Goal: Information Seeking & Learning: Compare options

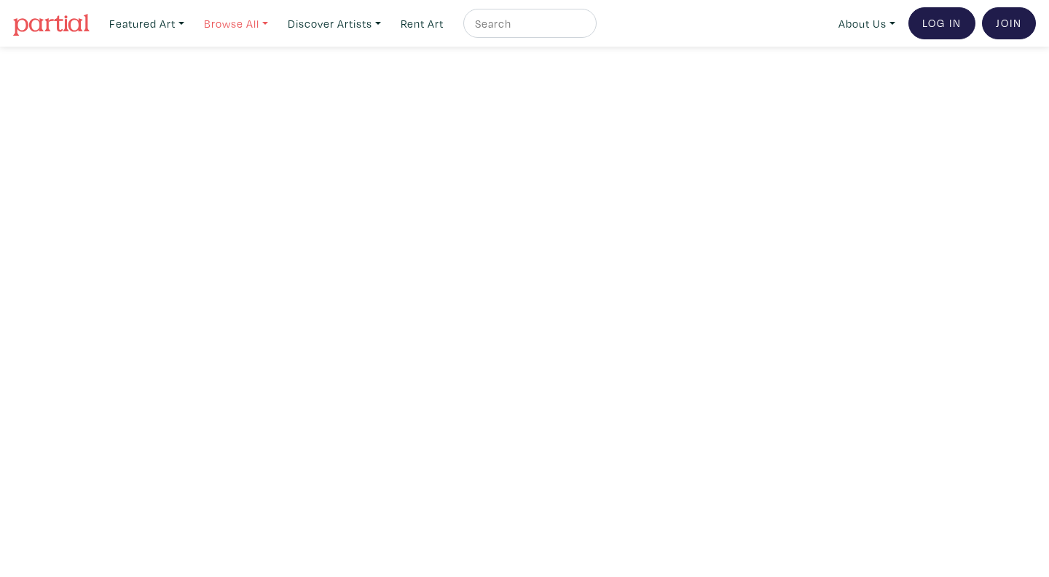
click at [191, 29] on link "Browse All" at bounding box center [147, 24] width 88 height 30
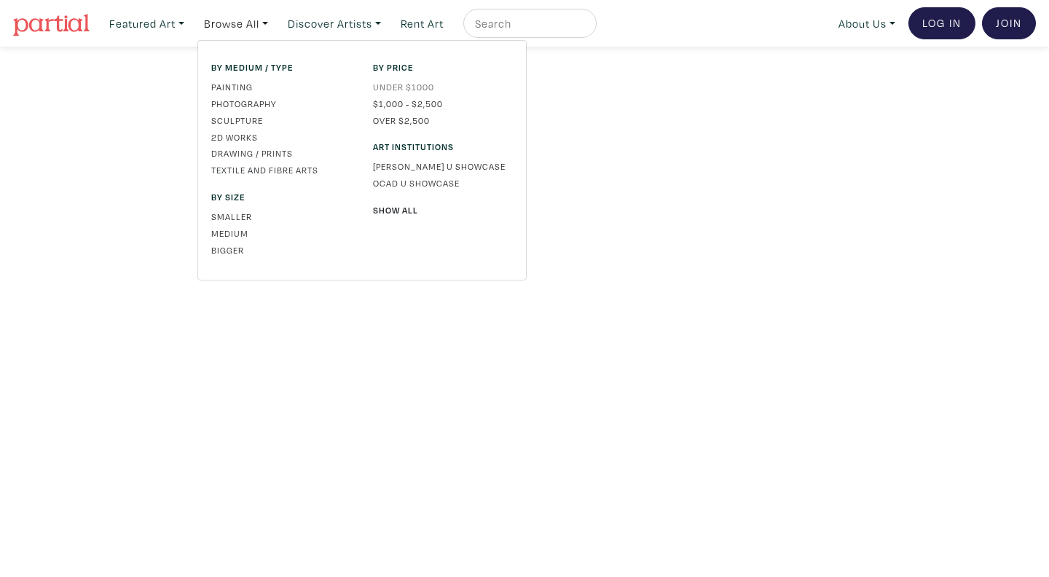
click at [398, 86] on link "Under $1000" at bounding box center [443, 86] width 140 height 13
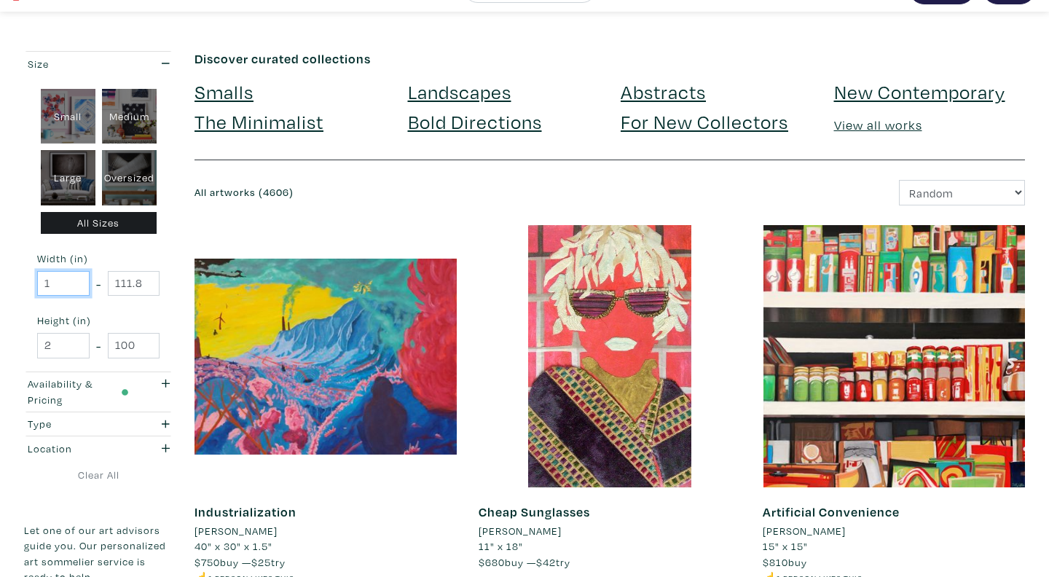
click at [73, 283] on input "1" at bounding box center [63, 283] width 52 height 25
click at [58, 286] on input "1" at bounding box center [63, 283] width 52 height 25
type input "100"
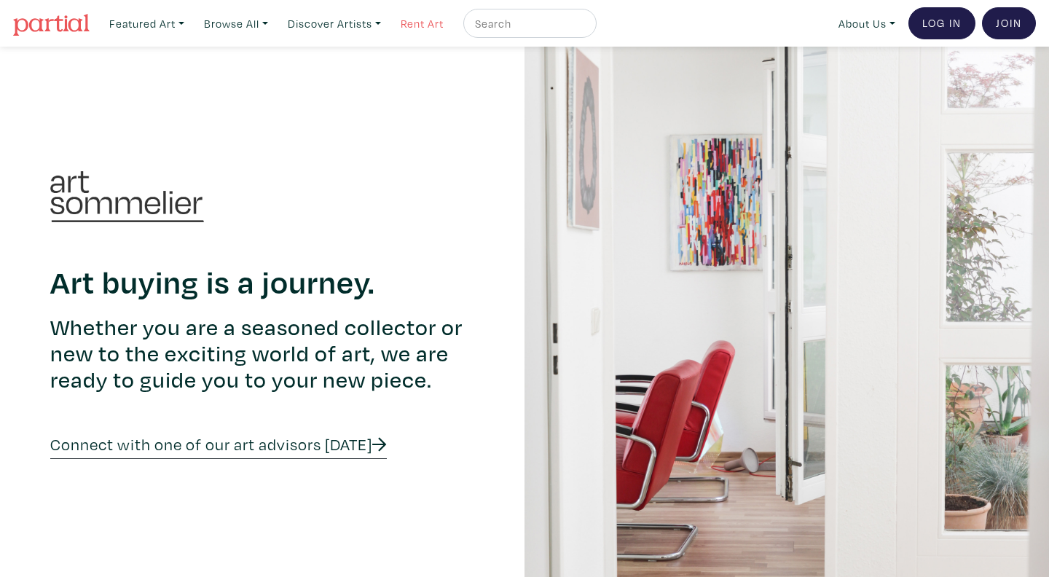
click at [431, 18] on link "Rent Art" at bounding box center [422, 24] width 56 height 30
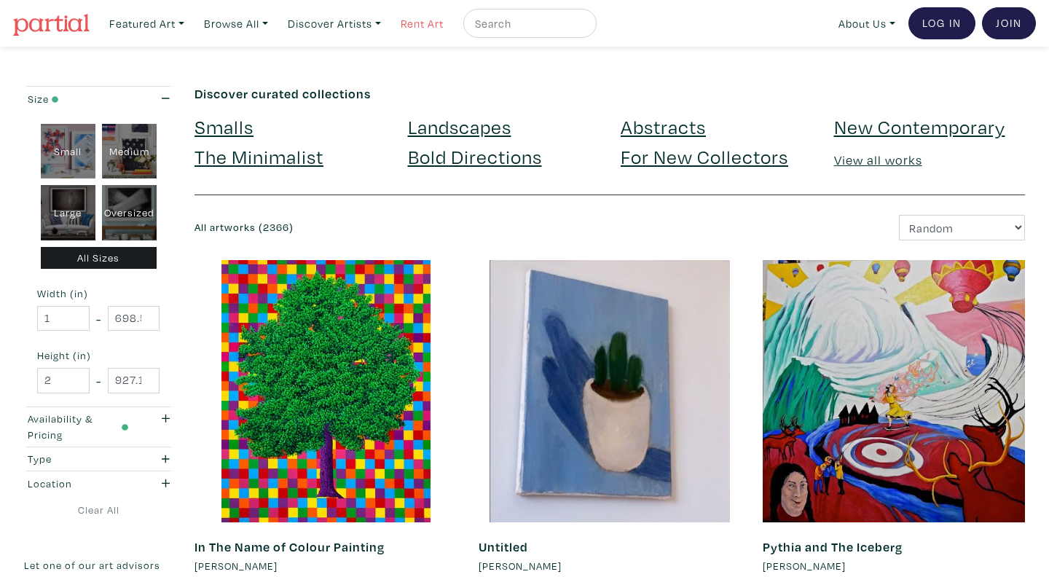
click at [424, 27] on link "Rent Art" at bounding box center [422, 24] width 56 height 30
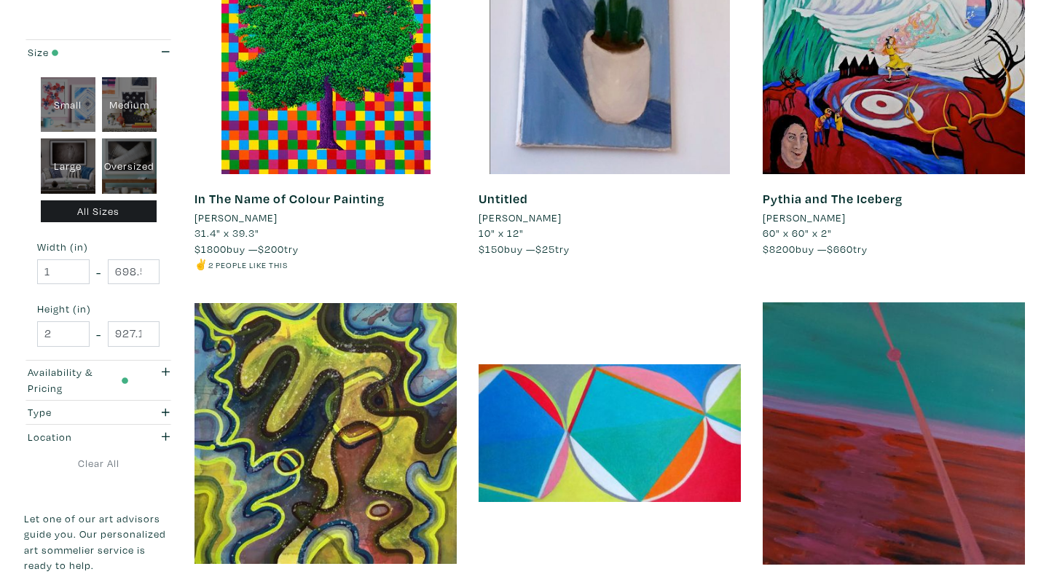
scroll to position [349, 0]
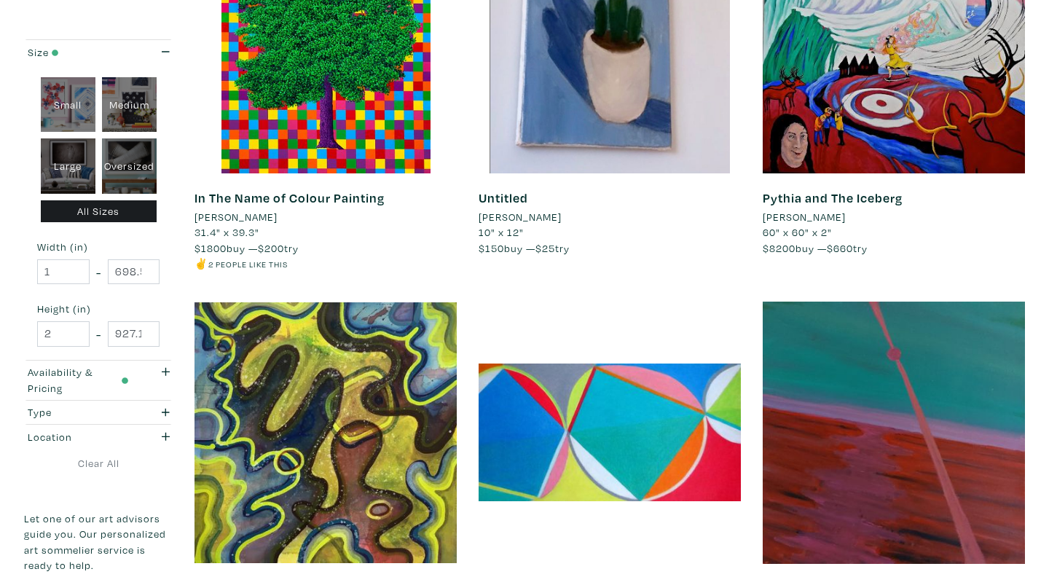
click at [66, 156] on div "Large" at bounding box center [68, 165] width 55 height 55
type input "28"
type input "48"
type input "28"
type input "48"
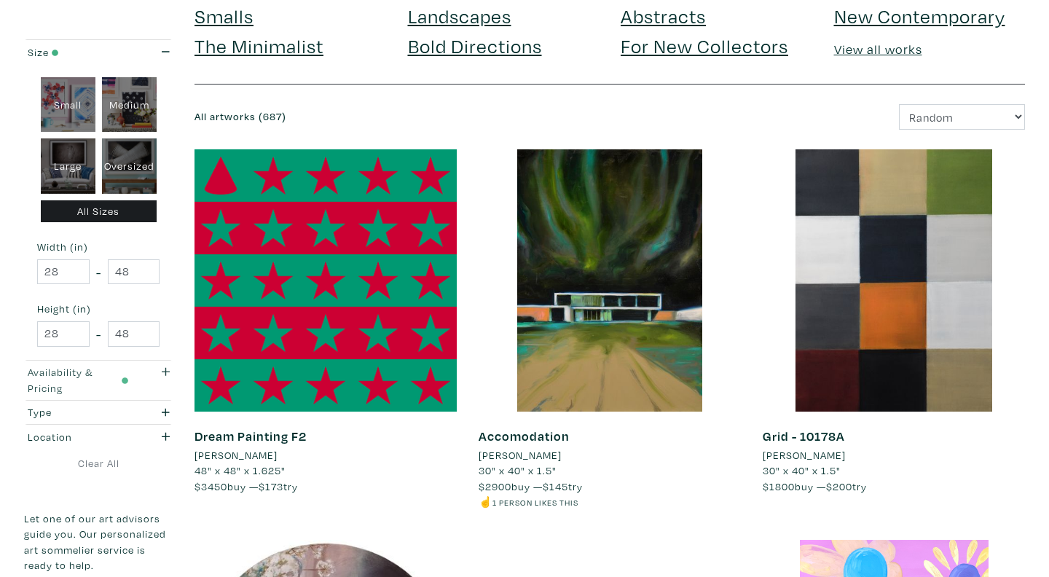
scroll to position [213, 0]
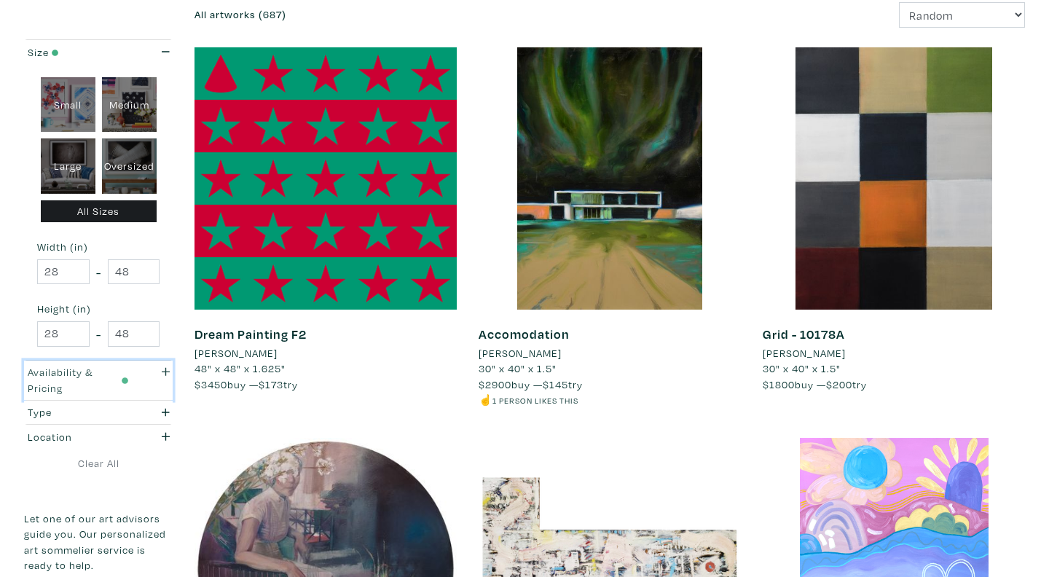
click at [42, 390] on div "Availability & Pricing" at bounding box center [78, 379] width 101 height 31
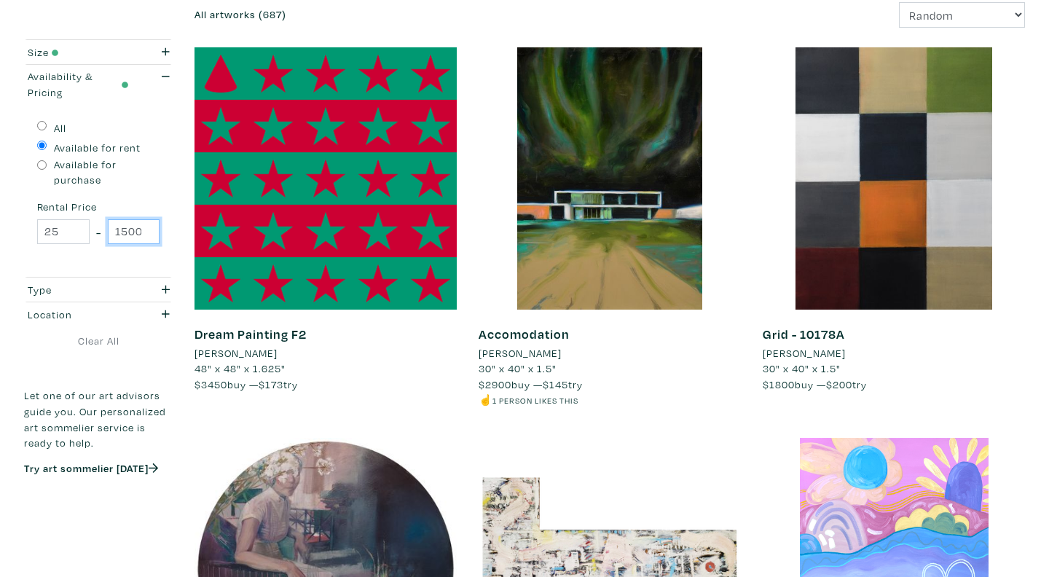
click at [125, 227] on input "1500" at bounding box center [134, 231] width 52 height 25
type input "500"
click at [107, 259] on div "All Available for rent Available for purchase Rental Price 25 - 500" at bounding box center [98, 190] width 149 height 173
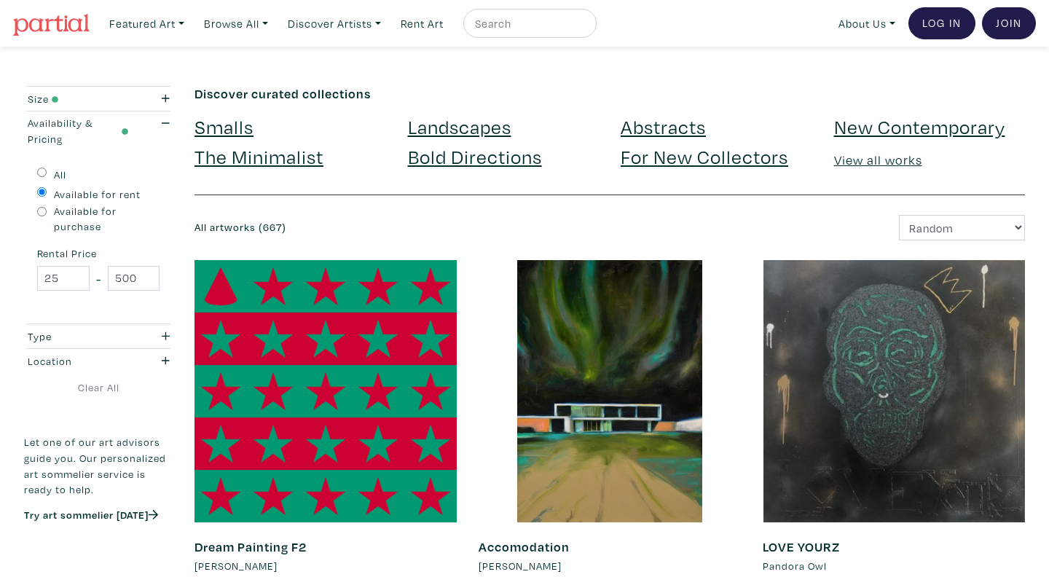
click at [39, 210] on input "Available for purchase" at bounding box center [41, 211] width 9 height 9
radio input "true"
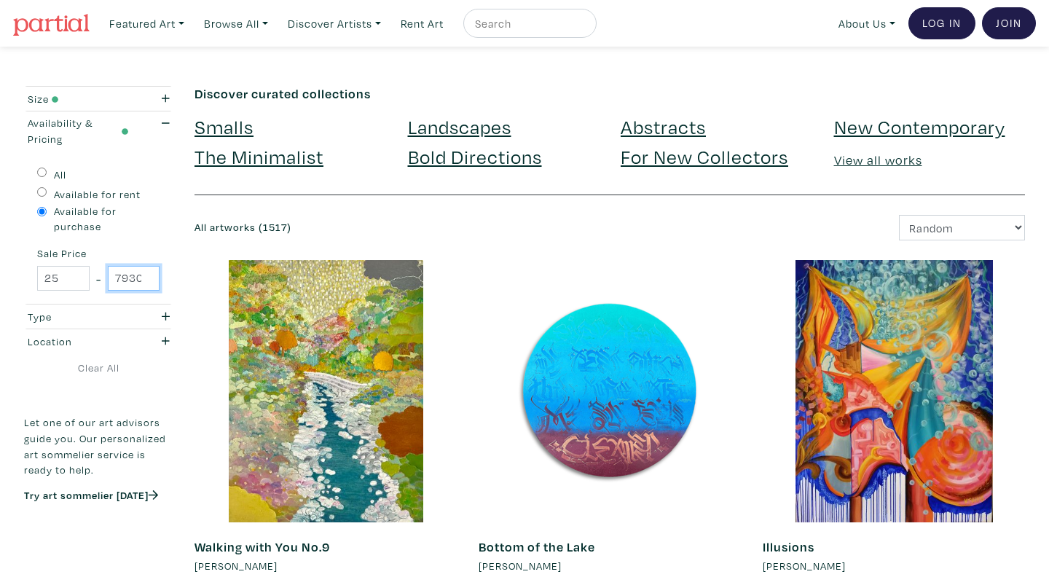
click at [135, 276] on input "79300" at bounding box center [134, 278] width 52 height 25
type input "500"
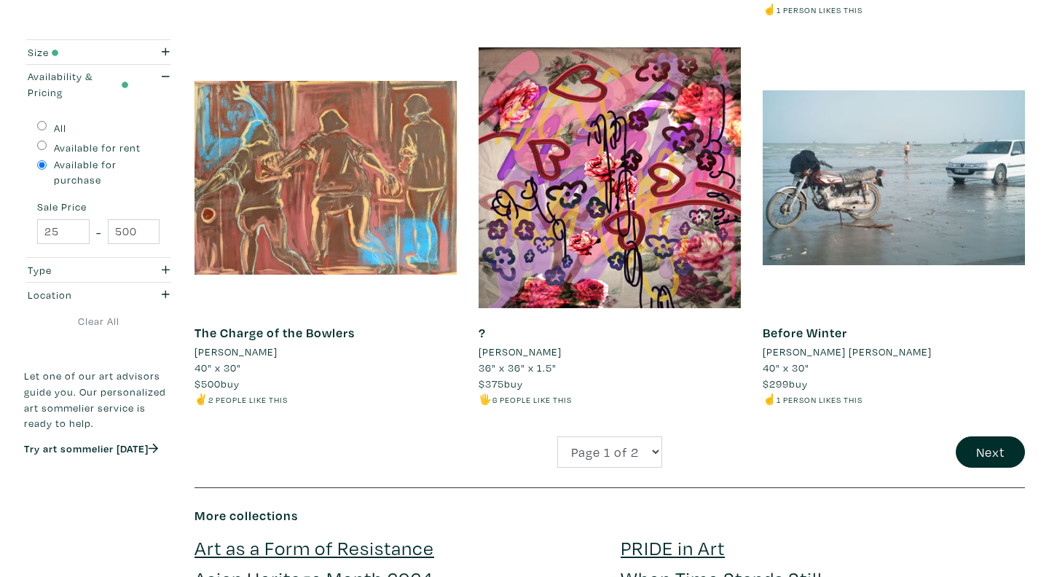
scroll to position [2951, 0]
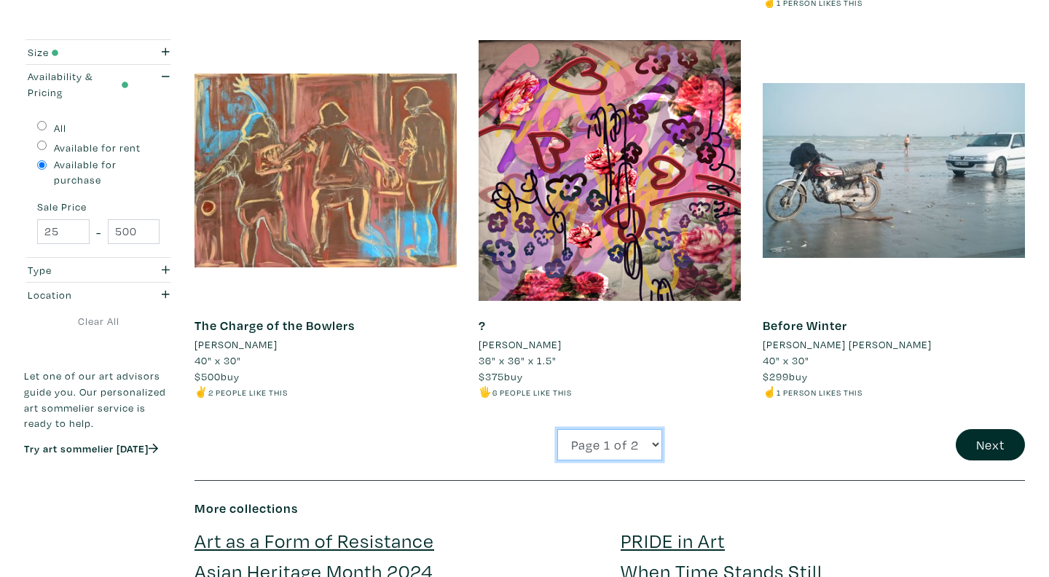
click at [609, 451] on select "Page 1 of 2 Page 2 of 2" at bounding box center [609, 444] width 105 height 31
select select "2"
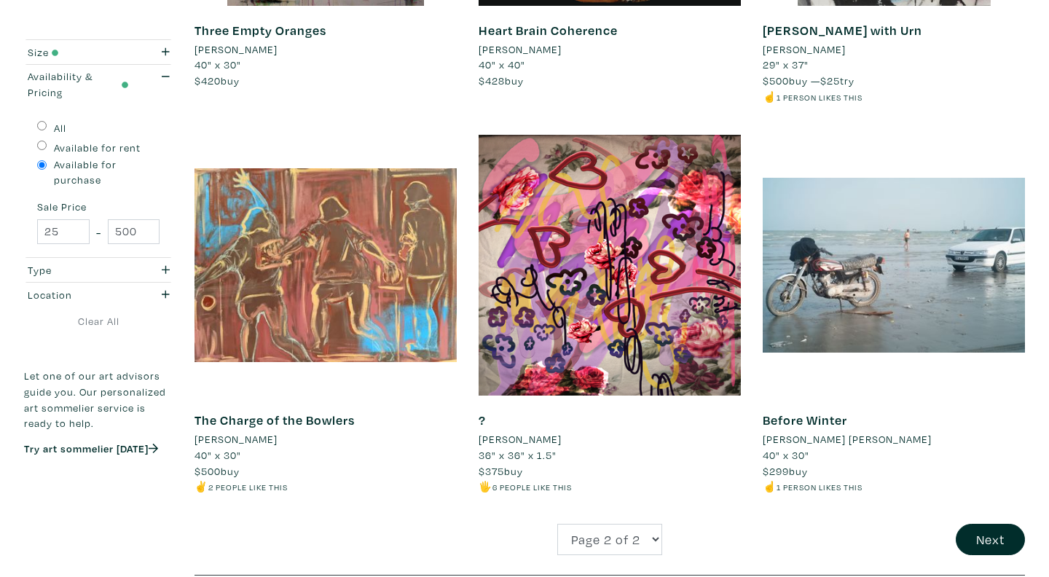
scroll to position [2897, 0]
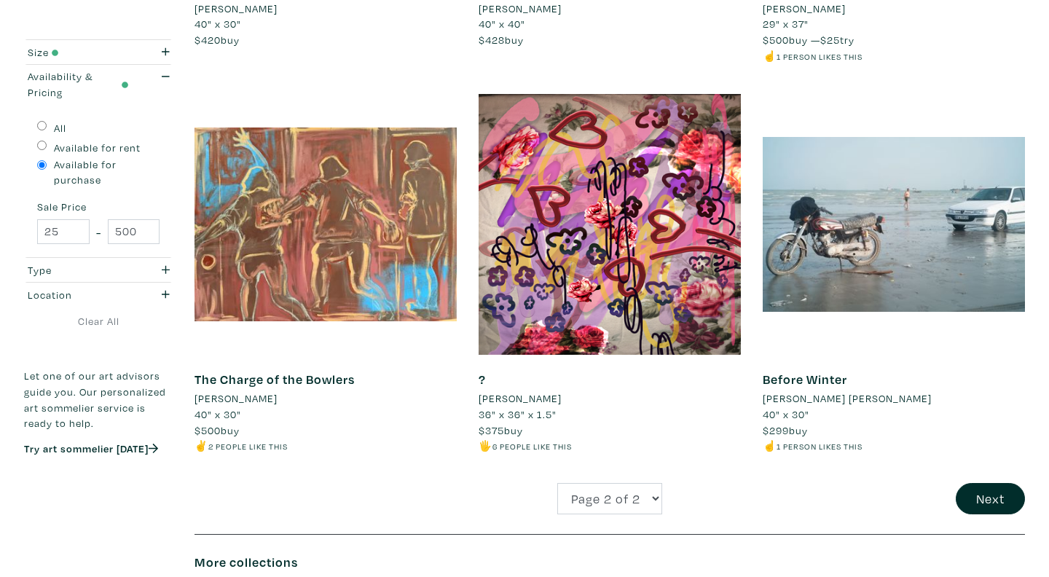
click at [603, 227] on div at bounding box center [610, 224] width 262 height 262
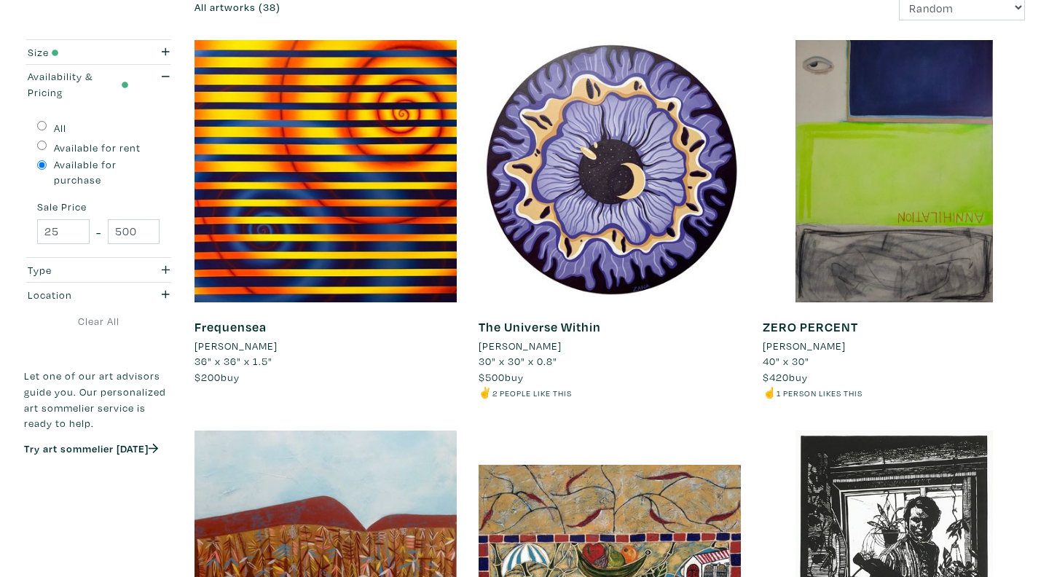
scroll to position [319, 0]
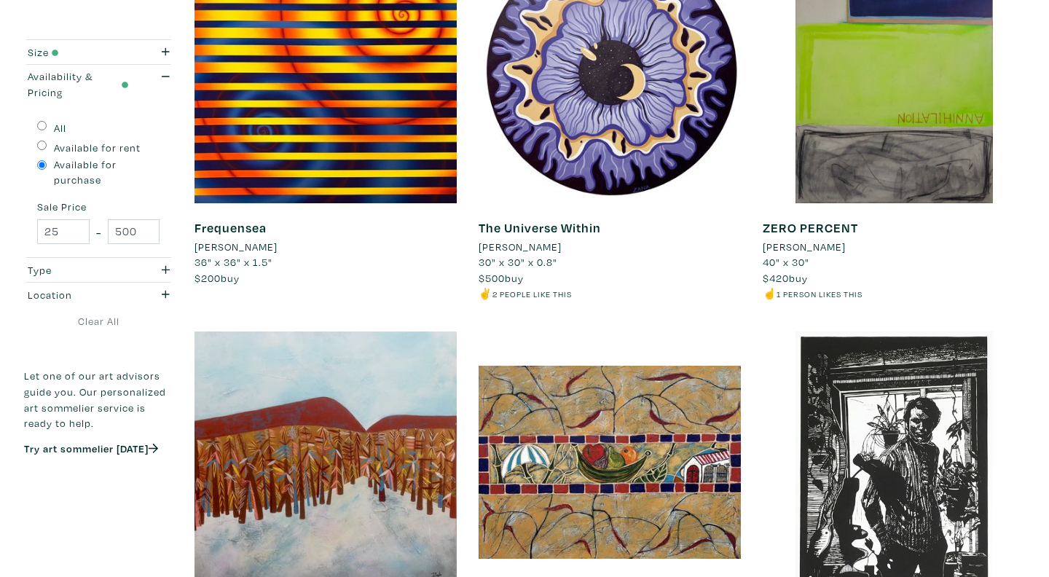
click at [592, 438] on div at bounding box center [610, 462] width 262 height 262
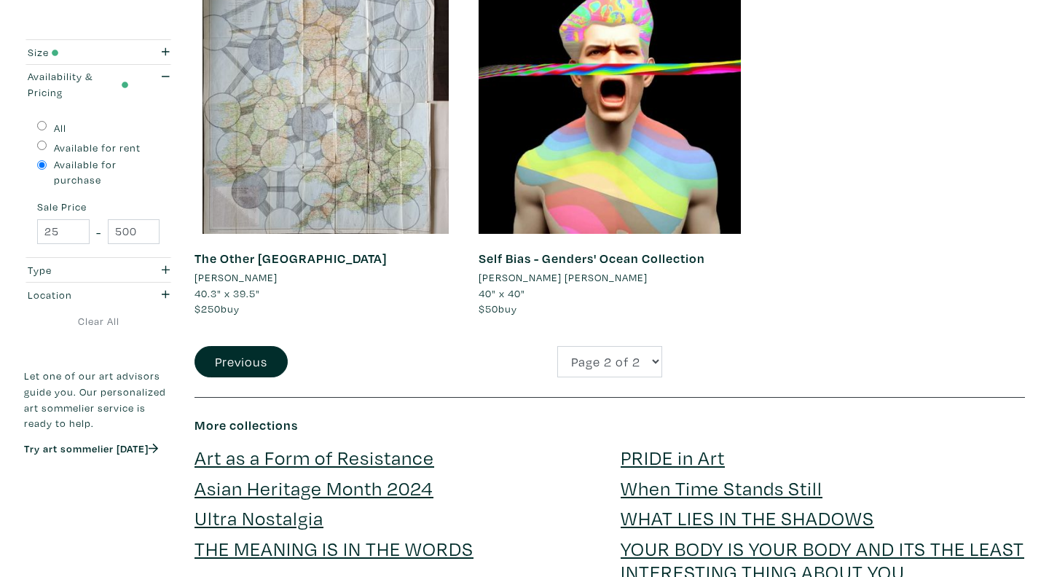
scroll to position [1947, 0]
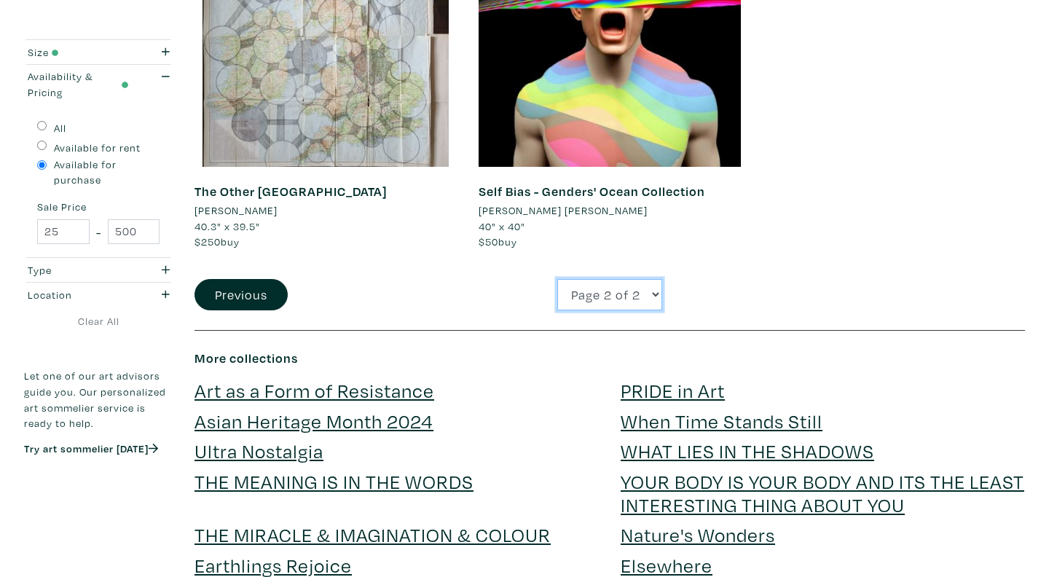
click at [603, 286] on select "Page 1 of 2 Page 2 of 2" at bounding box center [609, 294] width 105 height 31
select select "1"
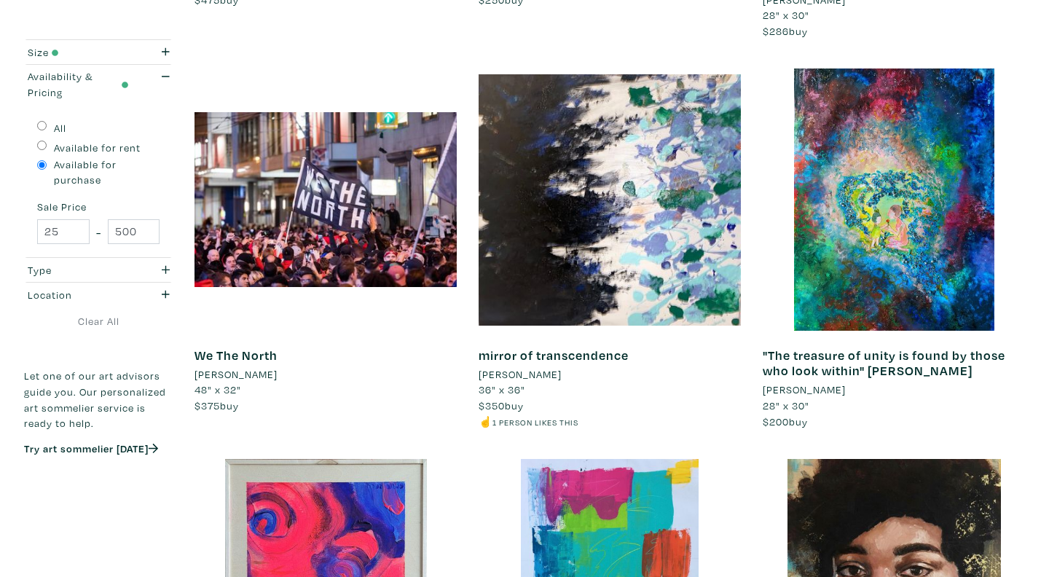
scroll to position [852, 0]
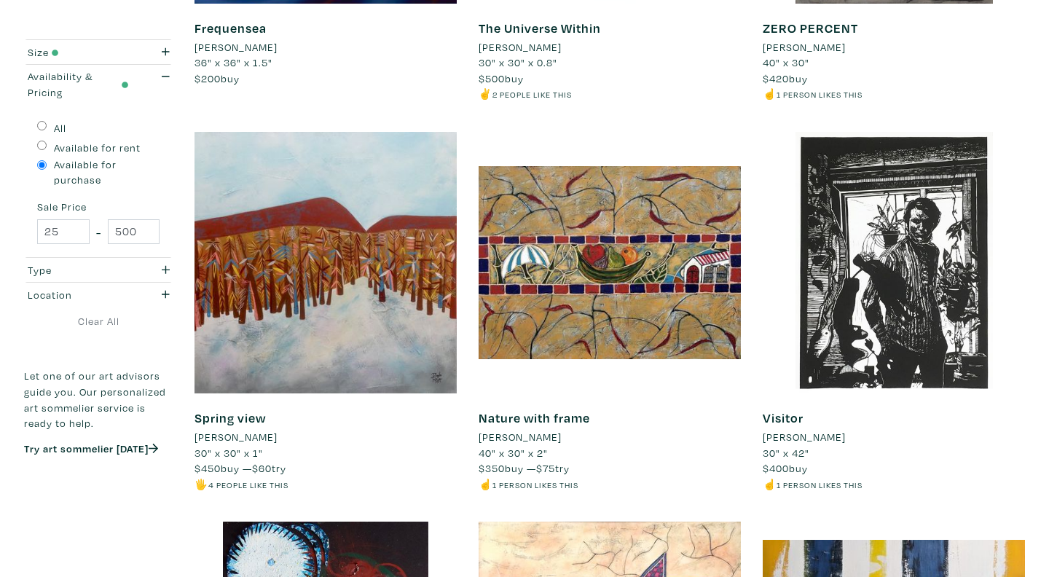
scroll to position [521, 0]
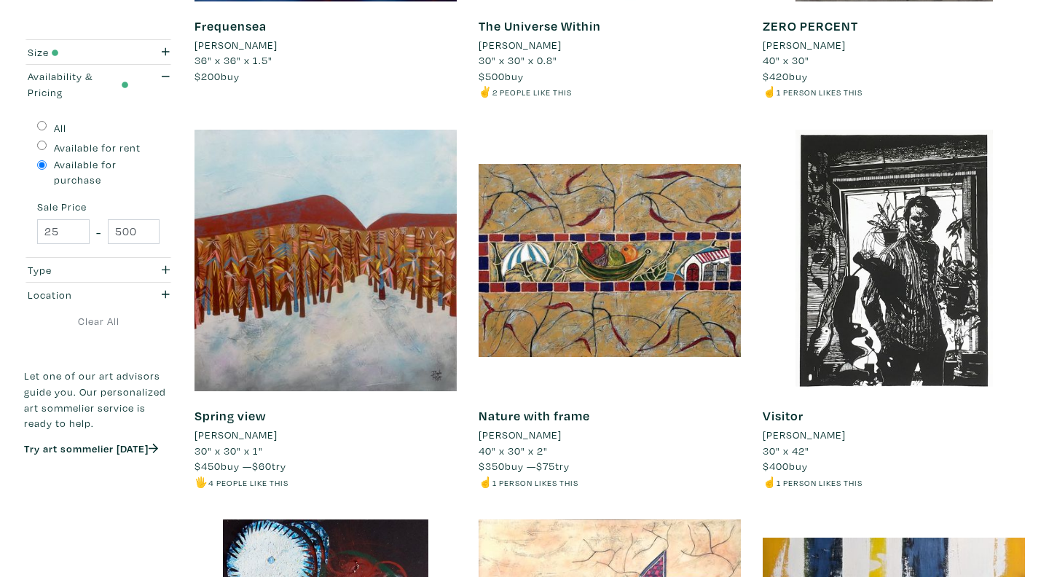
click at [322, 294] on div at bounding box center [325, 261] width 262 height 262
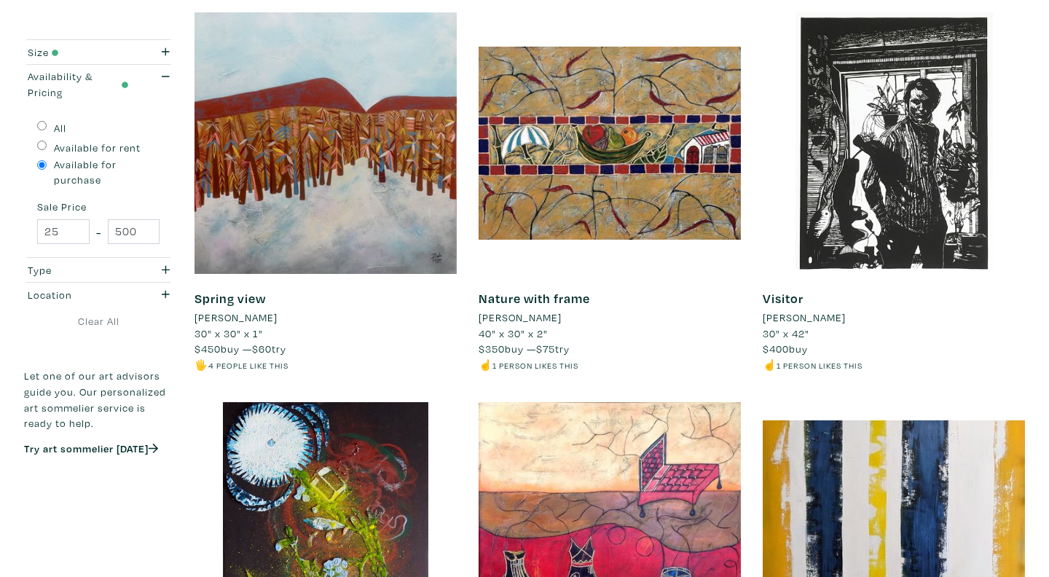
scroll to position [618, 0]
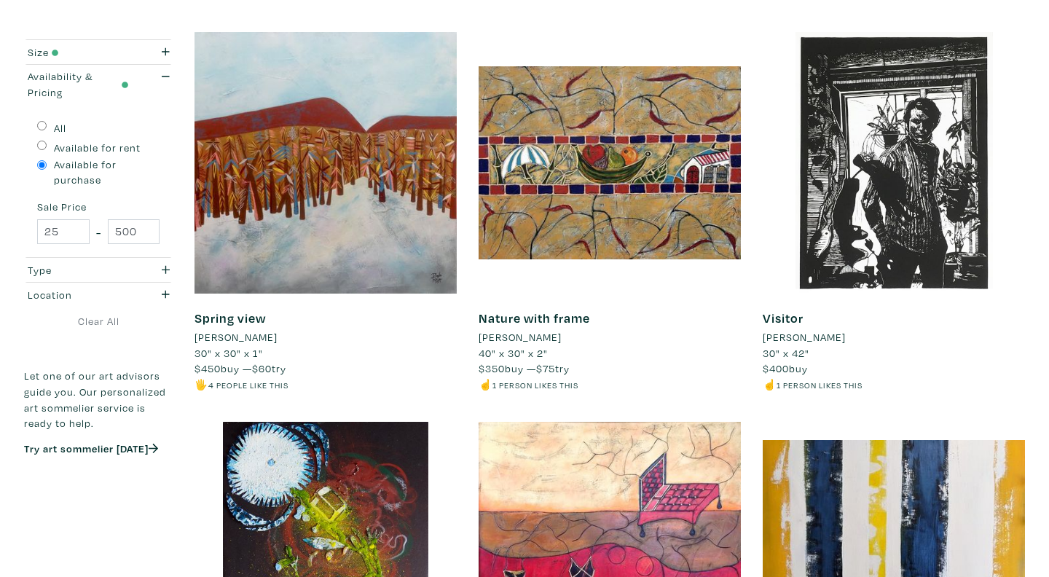
click at [558, 174] on div at bounding box center [610, 163] width 262 height 262
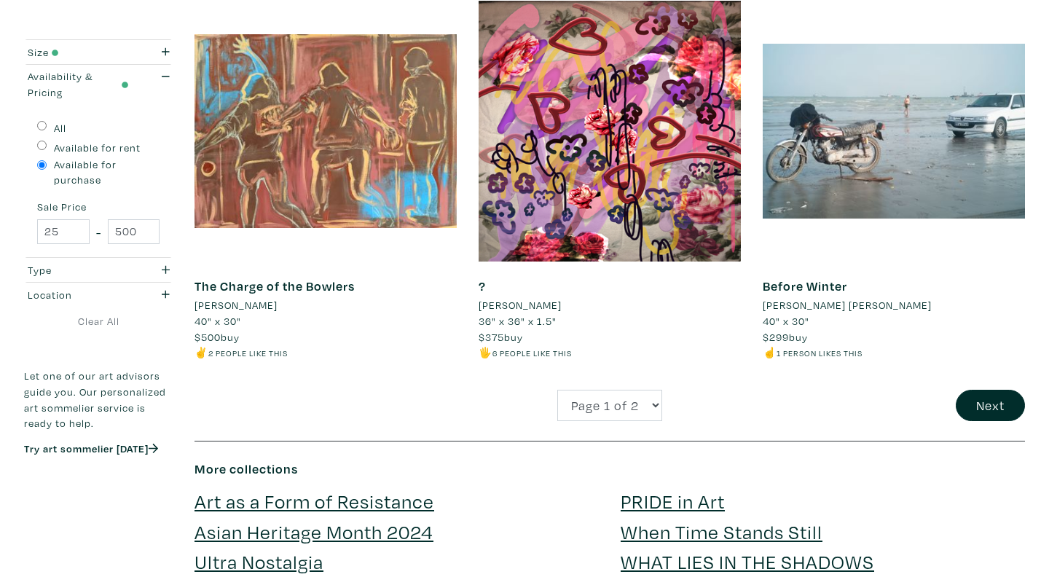
scroll to position [2998, 0]
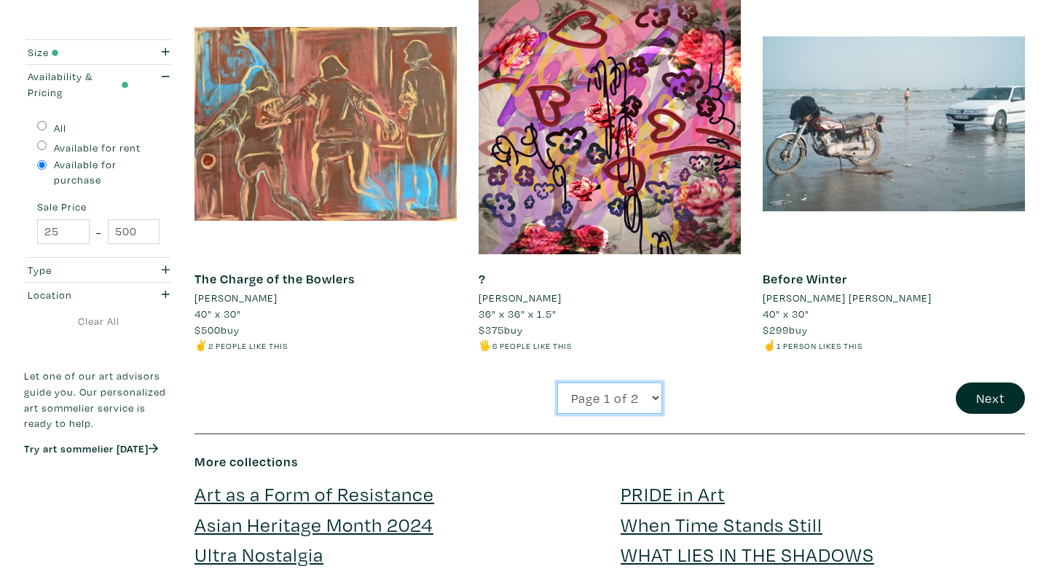
click at [628, 391] on select "Page 1 of 2 Page 2 of 2" at bounding box center [609, 397] width 105 height 31
select select "2"
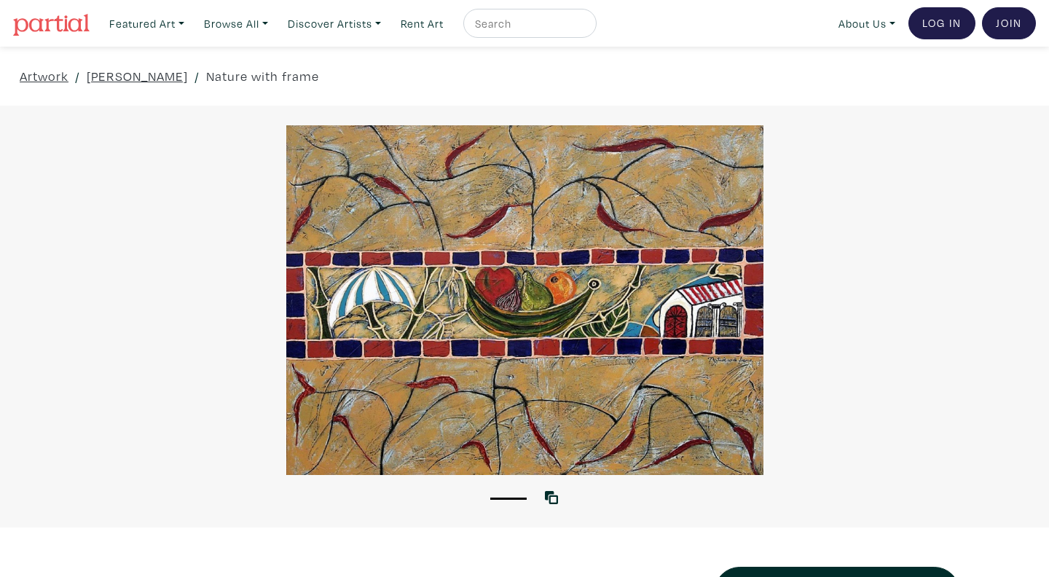
click at [425, 71] on div "Artwork / [PERSON_NAME] / Nature with frame" at bounding box center [524, 76] width 1049 height 59
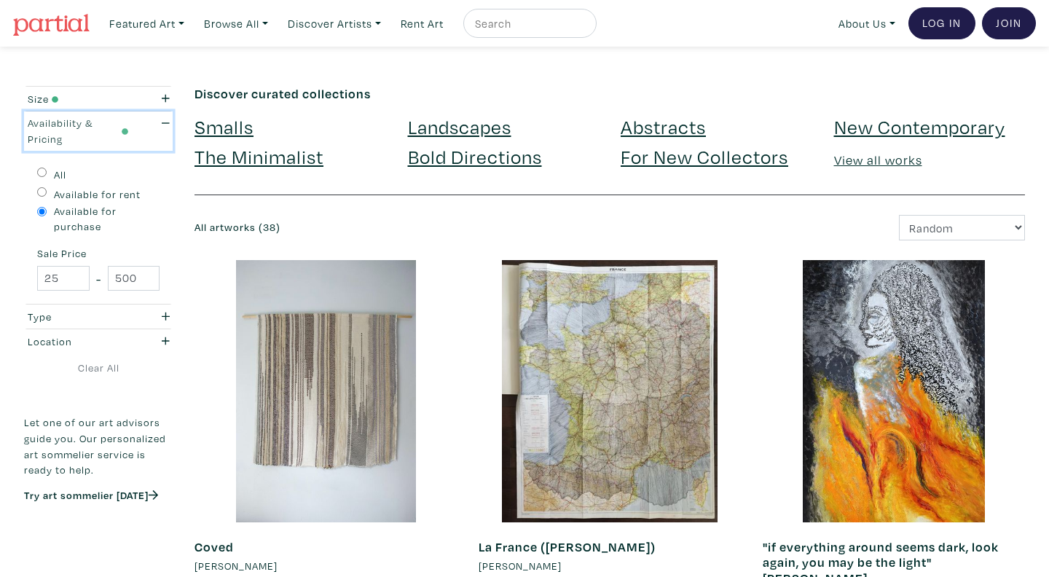
click at [54, 122] on div "Availability & Pricing" at bounding box center [78, 130] width 101 height 31
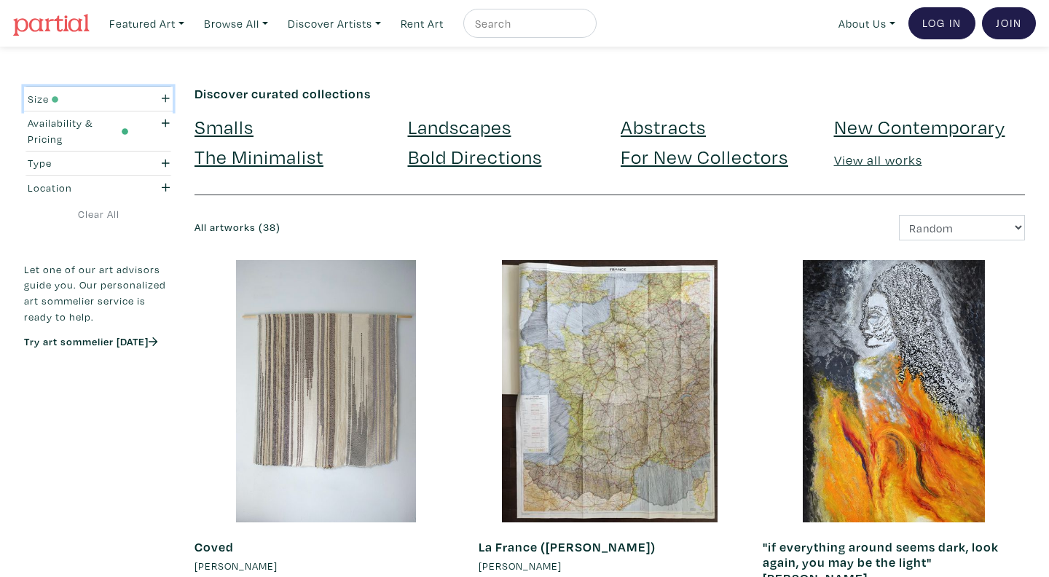
click at [49, 99] on small "button" at bounding box center [54, 99] width 10 height 12
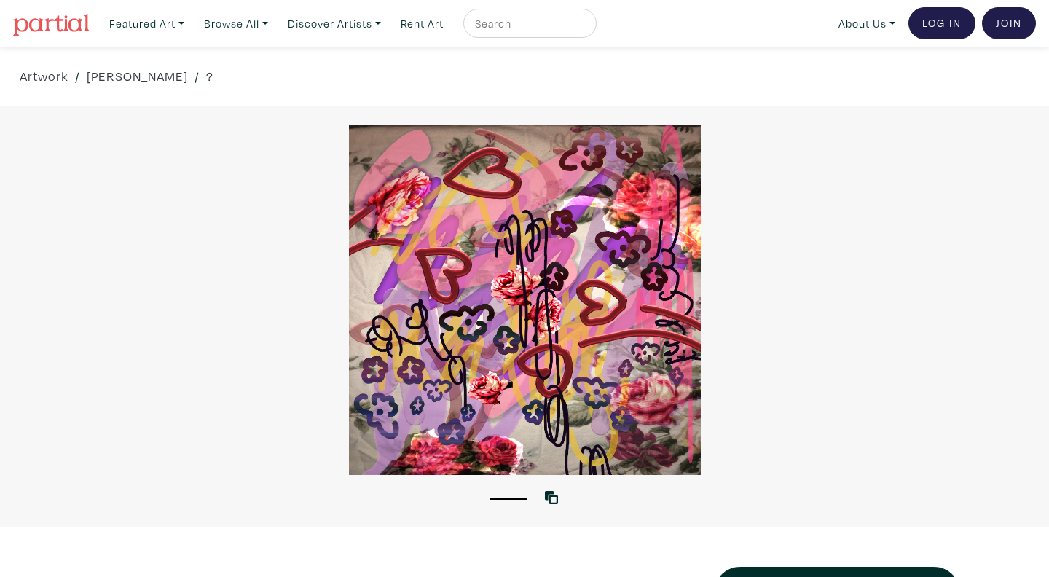
scroll to position [27, 0]
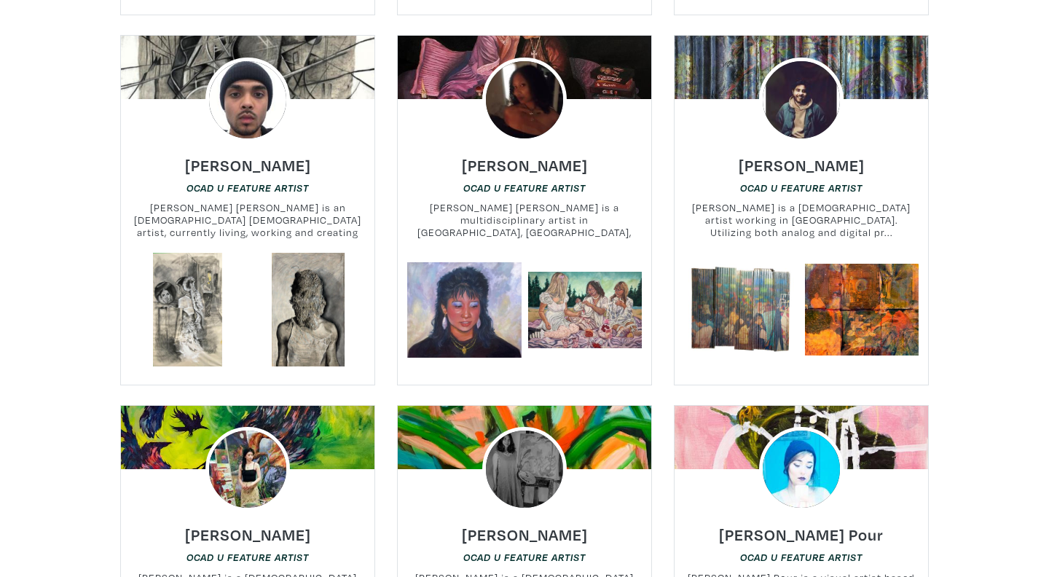
scroll to position [1442, 0]
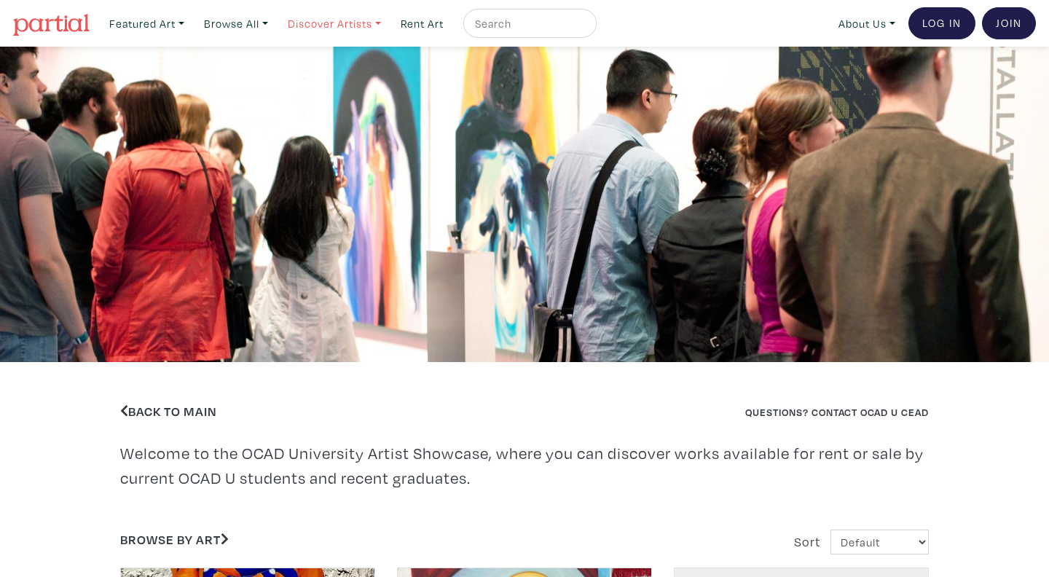
click at [191, 20] on link "Discover Artists" at bounding box center [147, 24] width 88 height 30
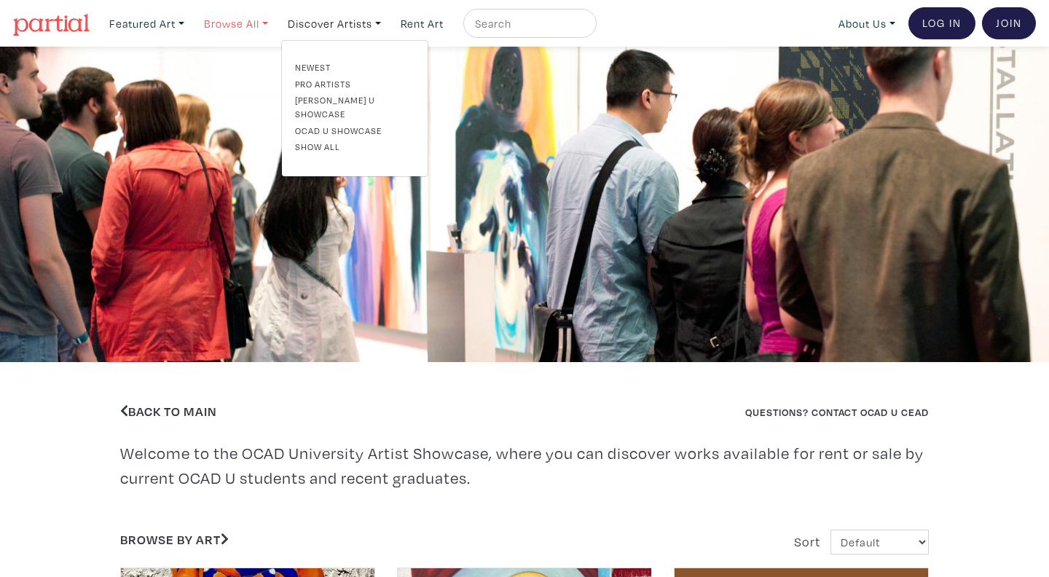
click at [191, 19] on link "Browse All" at bounding box center [147, 24] width 88 height 30
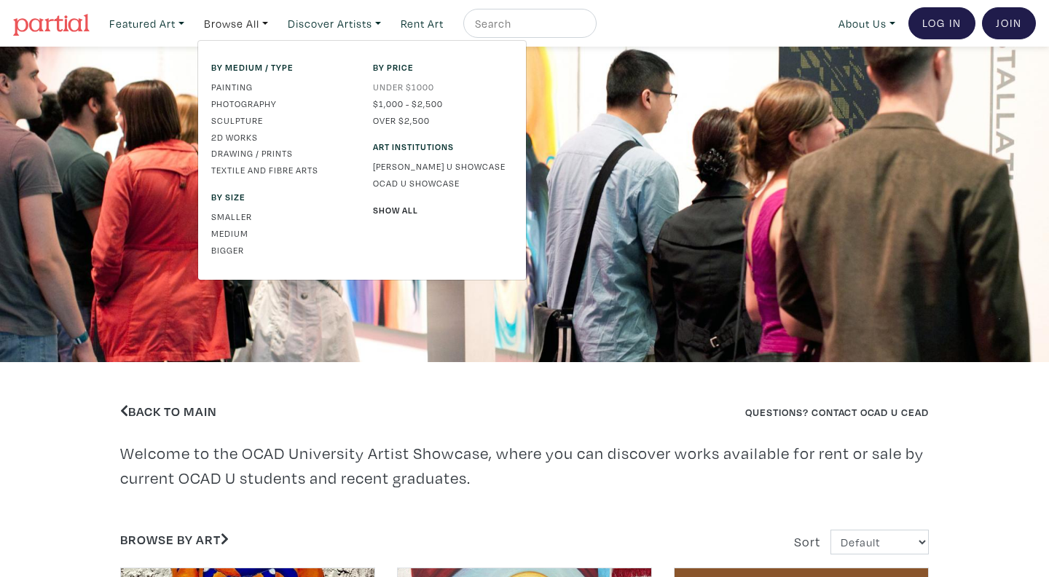
click at [398, 84] on link "Under $1000" at bounding box center [443, 86] width 140 height 13
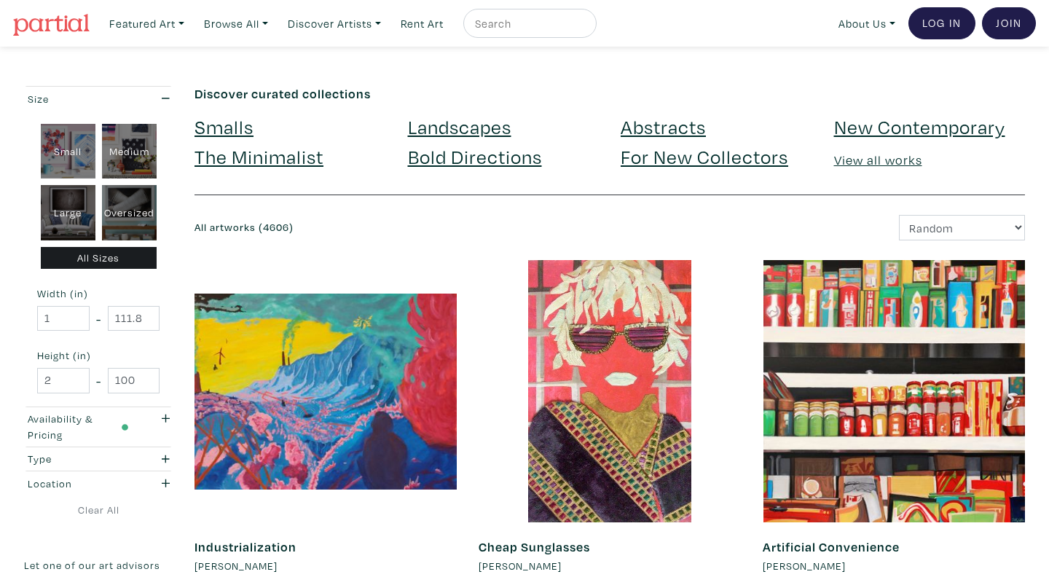
click at [49, 213] on div "Large" at bounding box center [68, 212] width 55 height 55
type input "28"
type input "48"
type input "28"
type input "48"
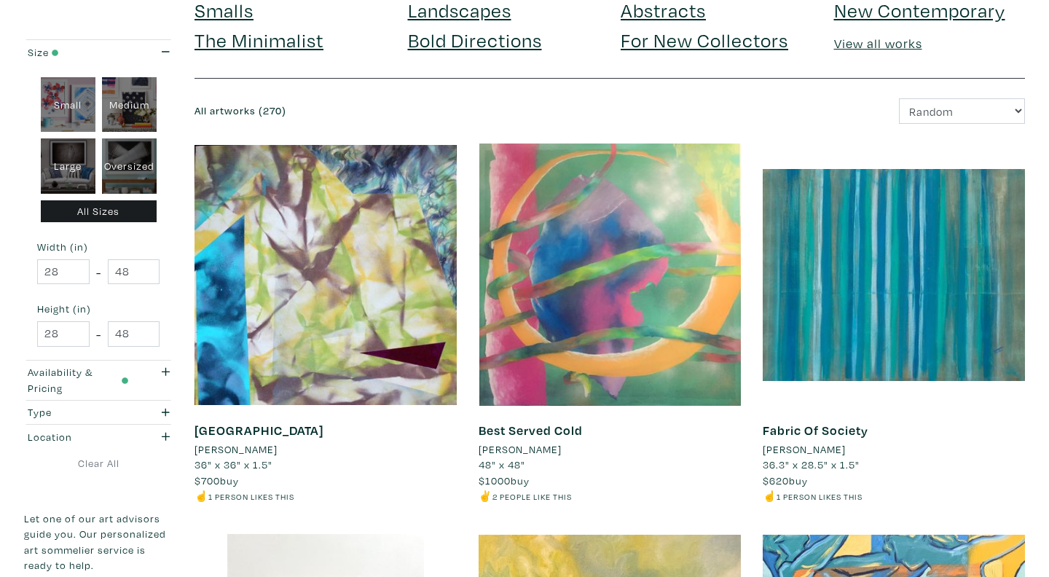
scroll to position [177, 0]
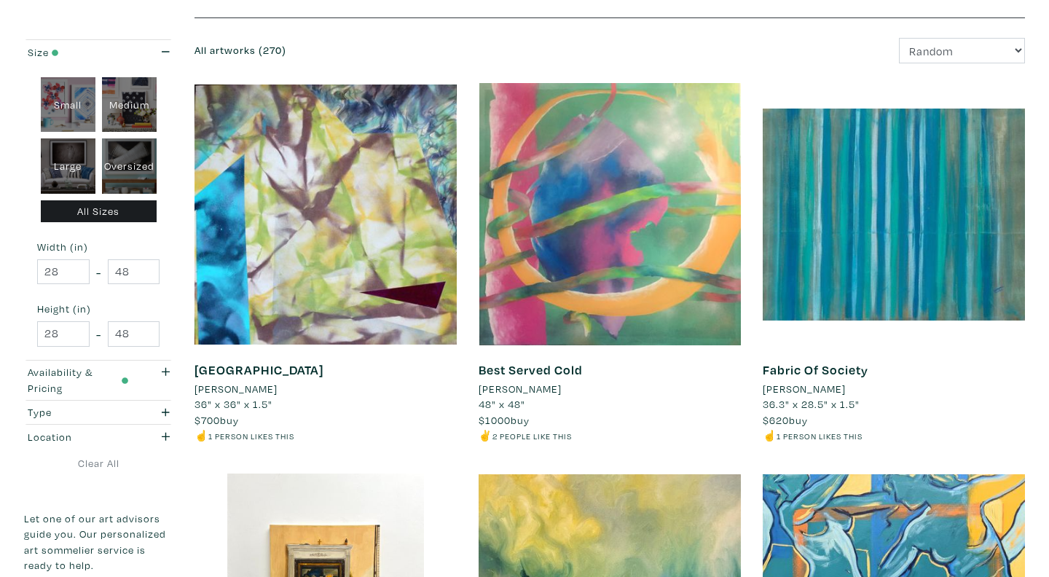
click at [138, 168] on div "Oversized" at bounding box center [129, 165] width 55 height 55
type input "48"
type input "508"
type input "48"
type input "508"
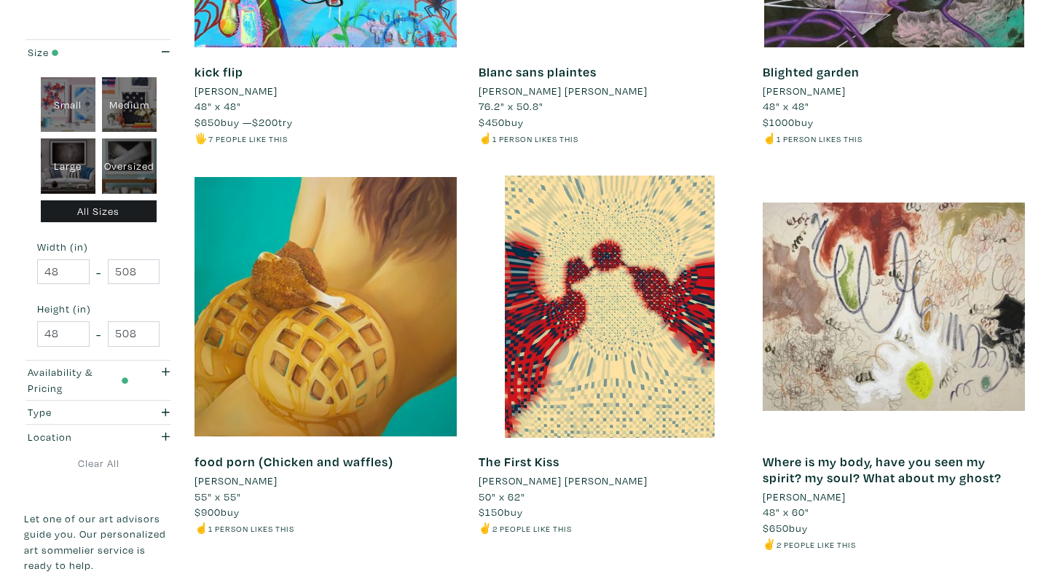
scroll to position [1257, 0]
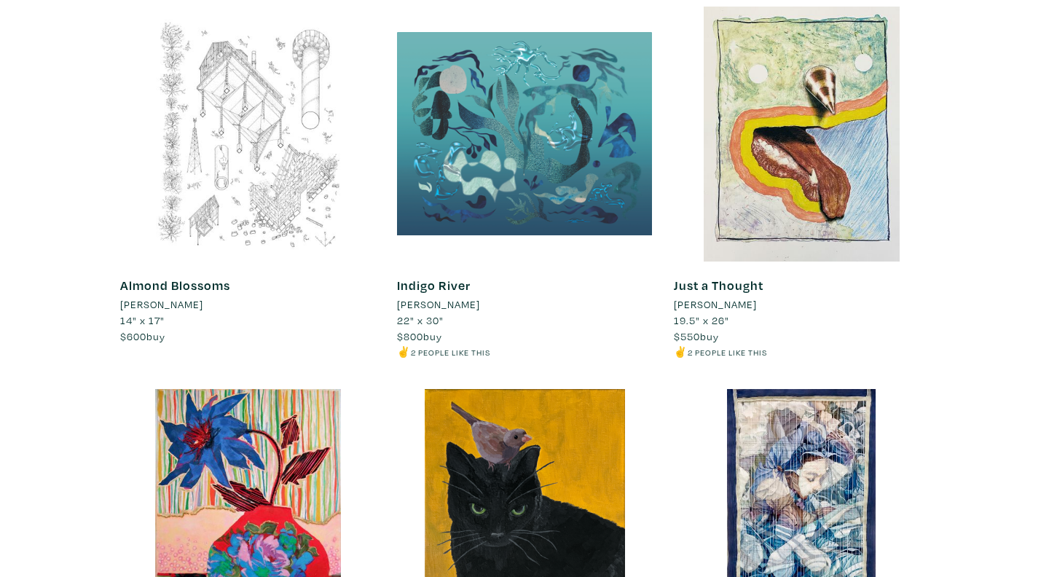
scroll to position [1015, 0]
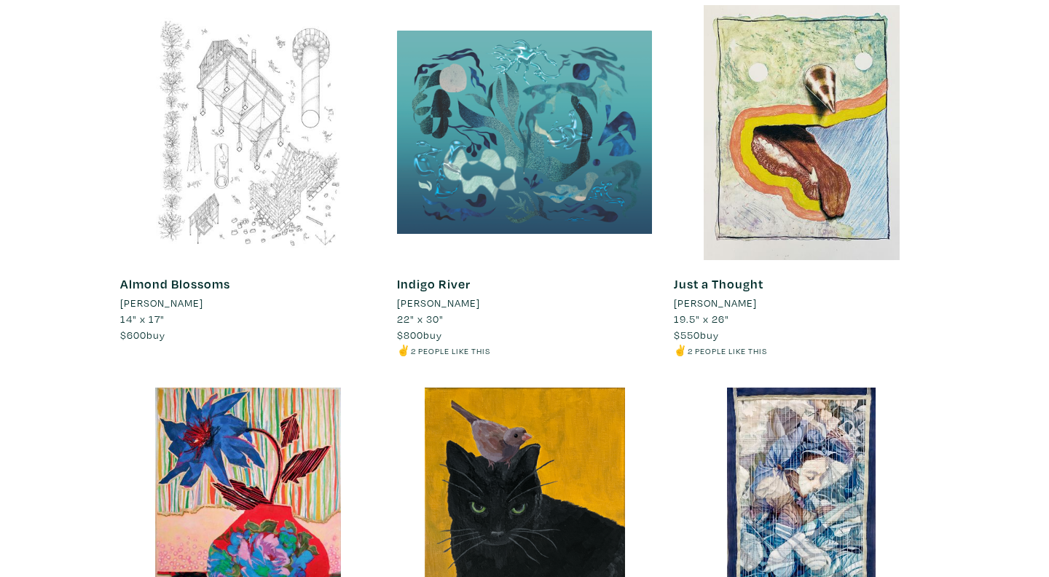
click at [763, 143] on div at bounding box center [801, 132] width 255 height 255
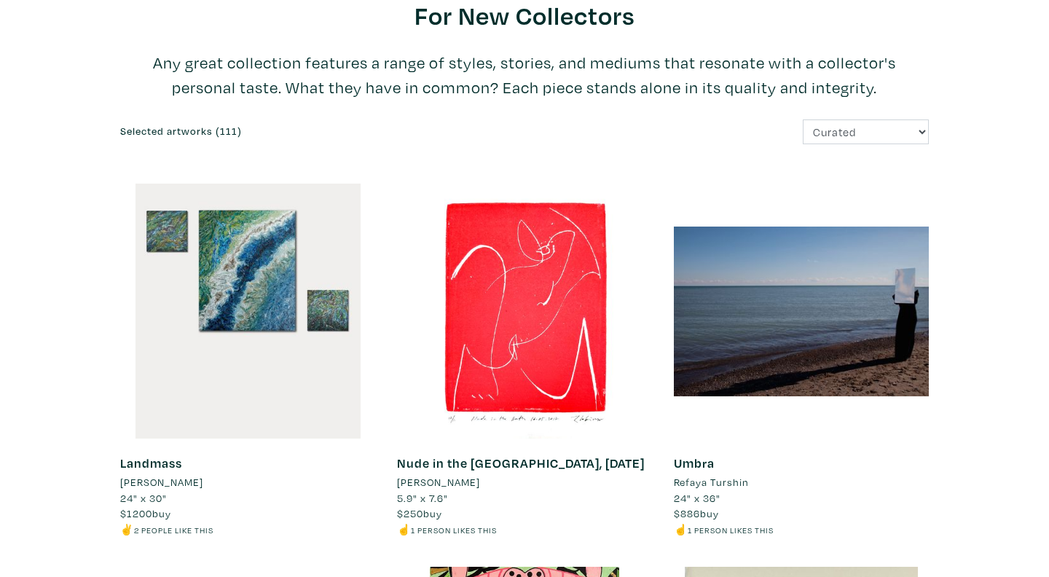
scroll to position [0, 0]
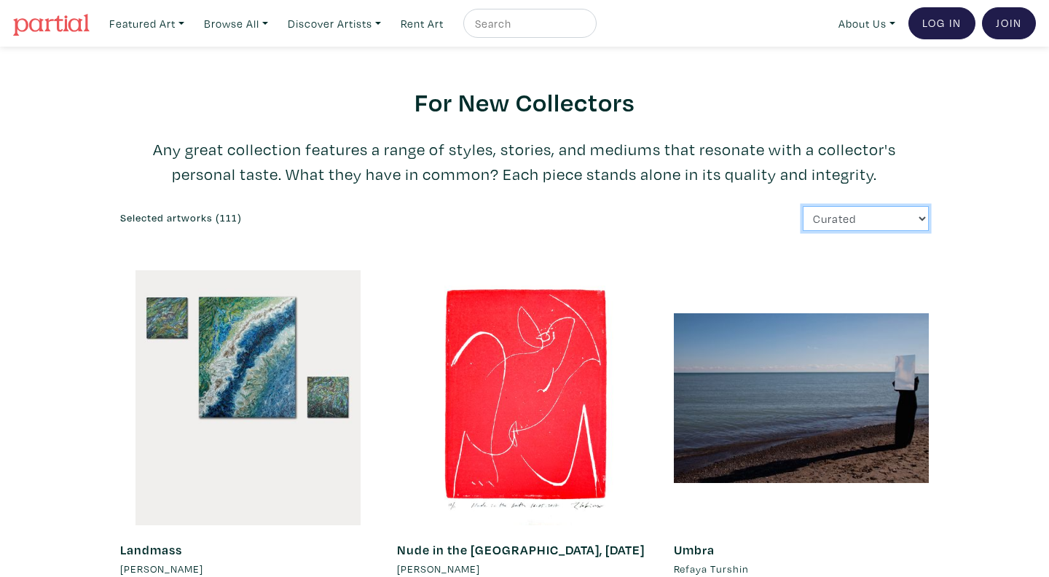
click at [824, 224] on select "Curated Newest Random Price: Low to High Price: High to Low" at bounding box center [866, 218] width 126 height 25
select select "price"
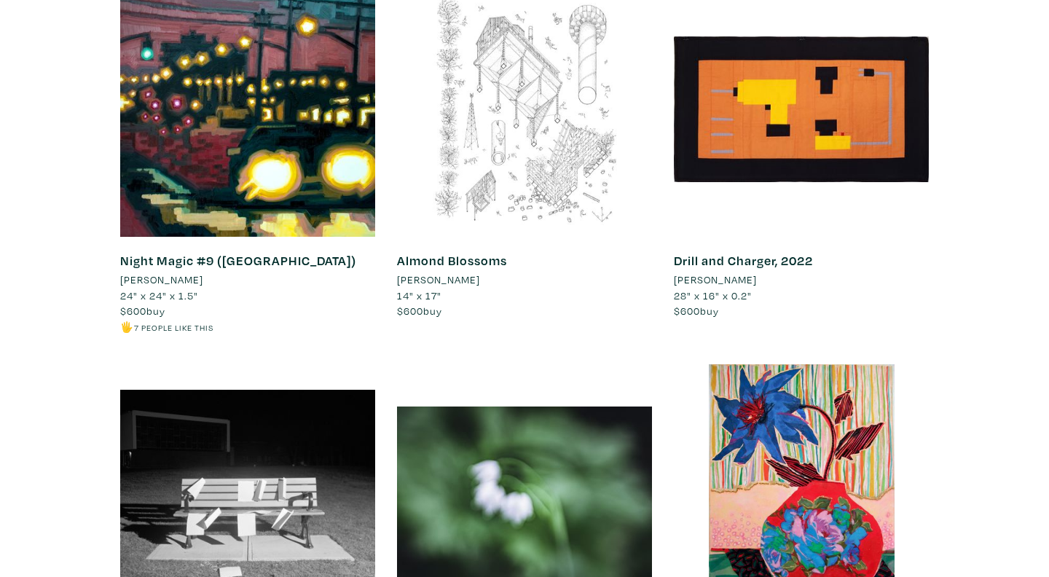
scroll to position [7203, 0]
